Goal: Transaction & Acquisition: Purchase product/service

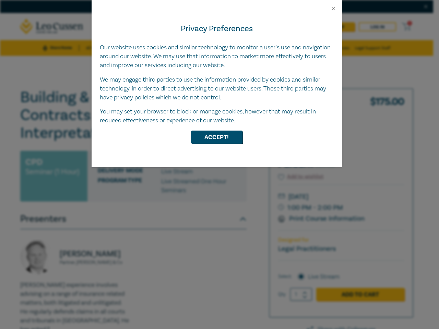
click at [220, 165] on div "Privacy Preferences Our website uses cookies and similar technology to monitor …" at bounding box center [217, 90] width 250 height 156
click at [333, 9] on button "Close" at bounding box center [333, 8] width 6 height 6
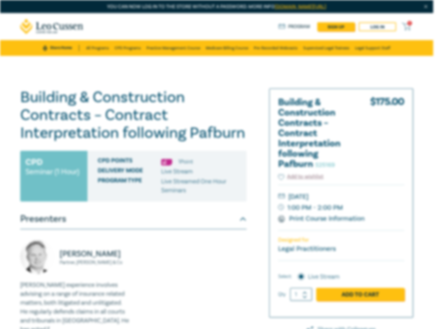
click at [217, 127] on button "Accept!" at bounding box center [216, 120] width 51 height 13
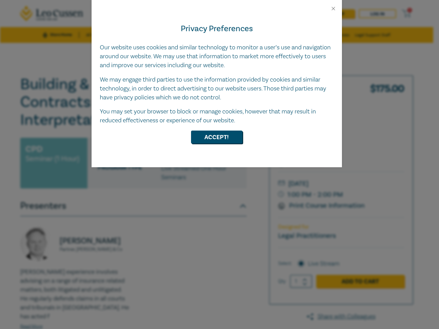
click at [220, 165] on div "Privacy Preferences Our website uses cookies and similar technology to monitor …" at bounding box center [217, 90] width 250 height 156
click at [333, 9] on button "Close" at bounding box center [333, 8] width 6 height 6
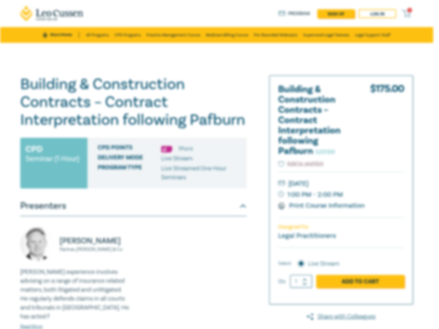
click at [217, 127] on button "Accept!" at bounding box center [216, 120] width 51 height 13
